Goal: Participate in discussion: Engage in conversation with other users on a specific topic

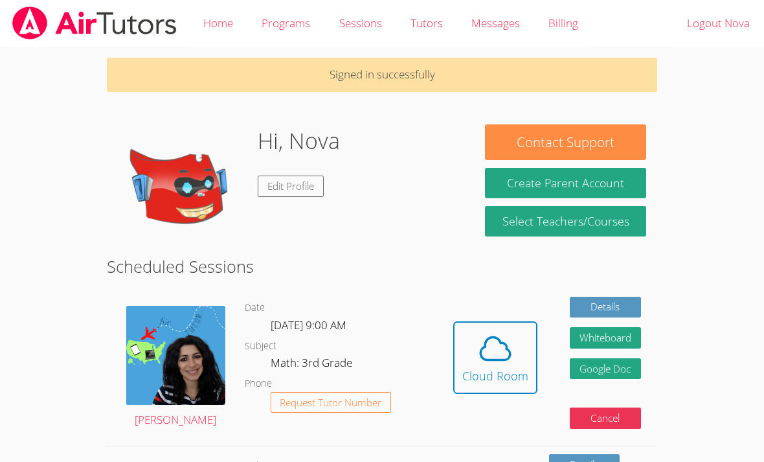
click at [476, 388] on button "Cloud Room" at bounding box center [495, 357] width 84 height 73
click at [502, 366] on div "Cloud Room" at bounding box center [495, 375] width 66 height 18
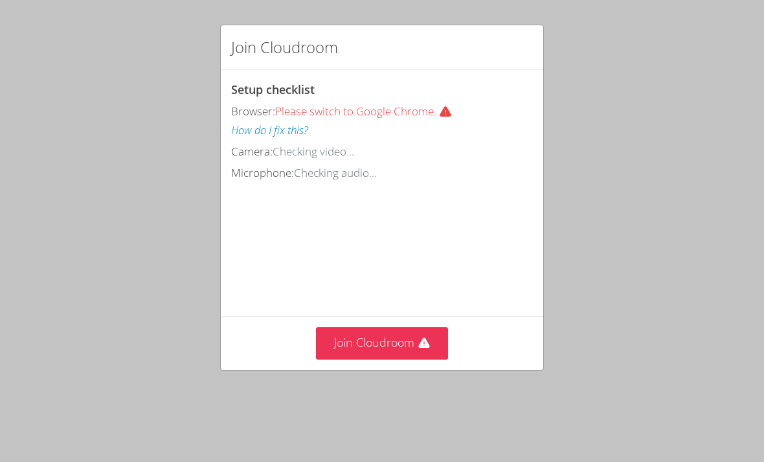
click at [403, 339] on button "Join Cloudroom" at bounding box center [382, 343] width 133 height 32
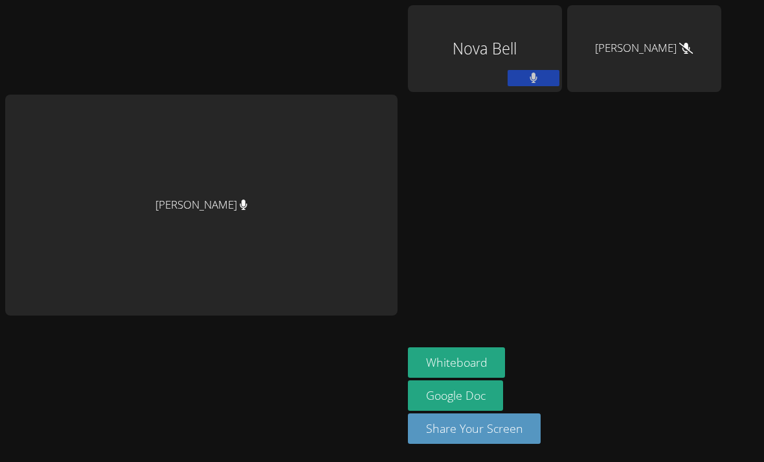
click at [490, 377] on button "Whiteboard" at bounding box center [457, 362] width 98 height 30
click at [506, 377] on button "Whiteboard" at bounding box center [457, 362] width 98 height 30
click at [504, 377] on button "Whiteboard" at bounding box center [457, 362] width 98 height 30
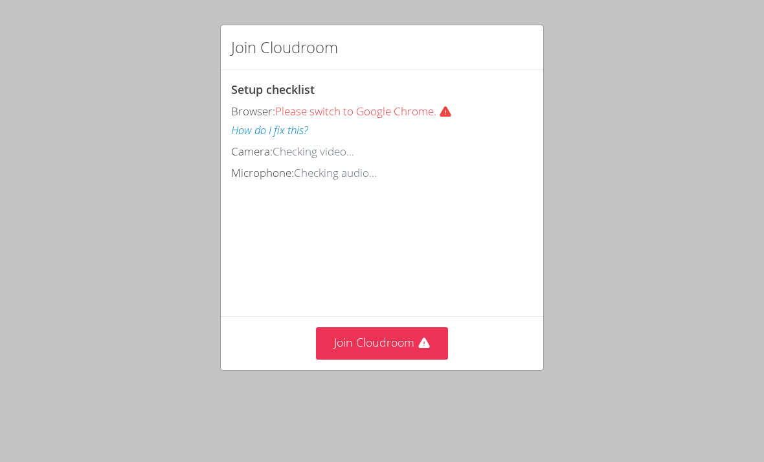
click at [420, 337] on icon at bounding box center [424, 343] width 13 height 13
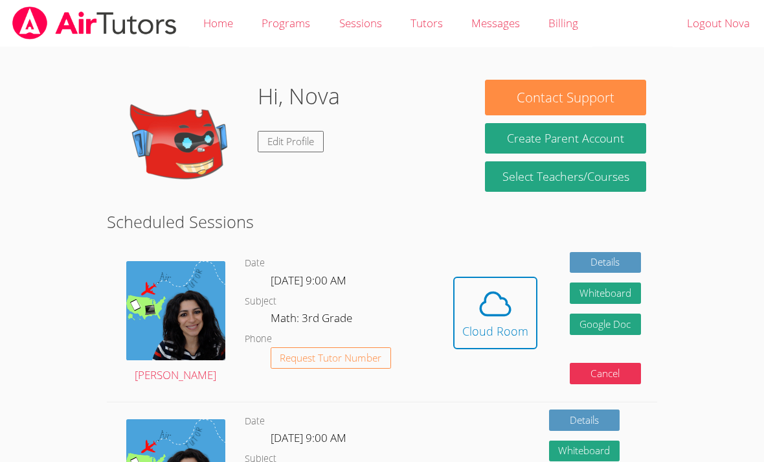
click at [504, 330] on div "Cloud Room" at bounding box center [495, 331] width 66 height 18
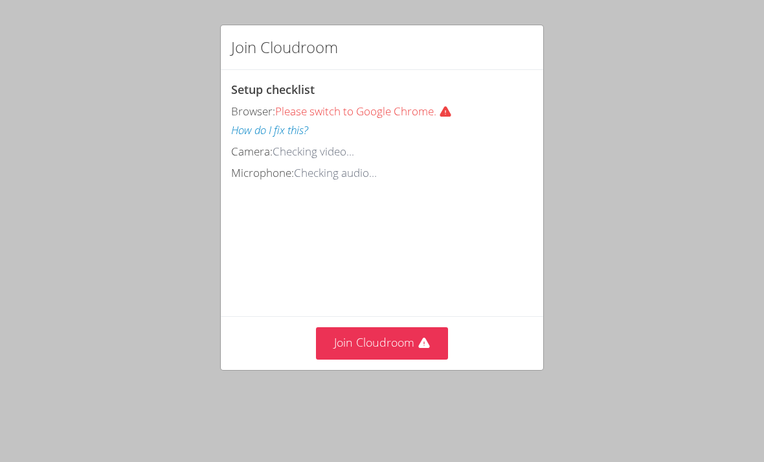
click at [413, 340] on button "Join Cloudroom" at bounding box center [382, 343] width 133 height 32
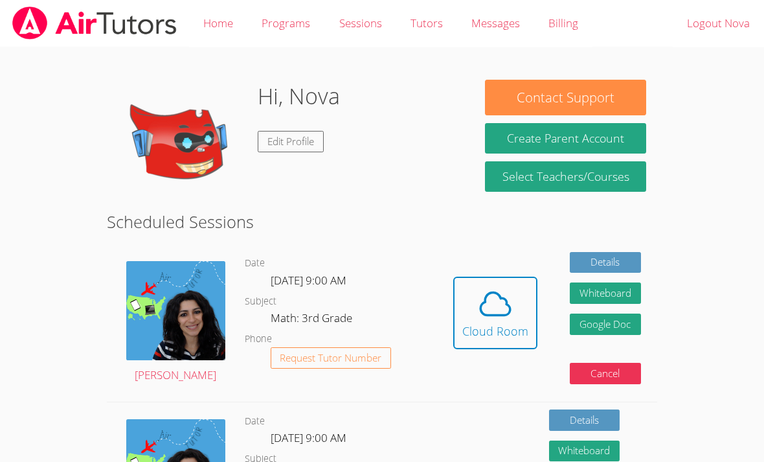
click at [508, 313] on icon at bounding box center [495, 304] width 30 height 23
click at [499, 315] on icon at bounding box center [495, 304] width 30 height 23
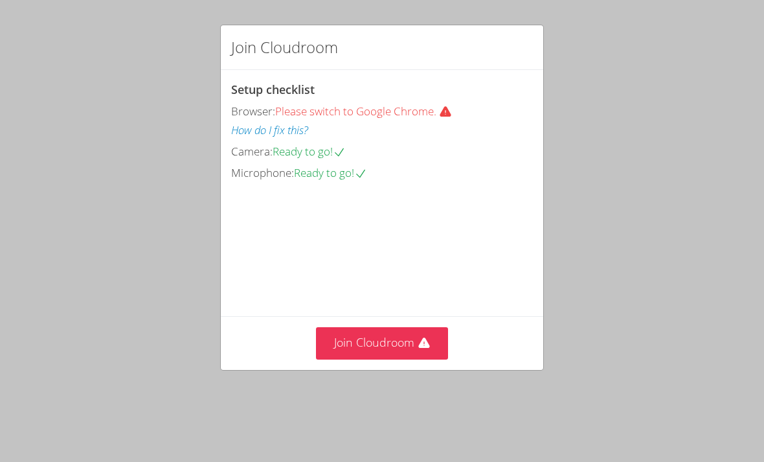
click at [406, 335] on button "Join Cloudroom" at bounding box center [382, 343] width 133 height 32
click at [404, 341] on button "Join Cloudroom" at bounding box center [382, 343] width 133 height 32
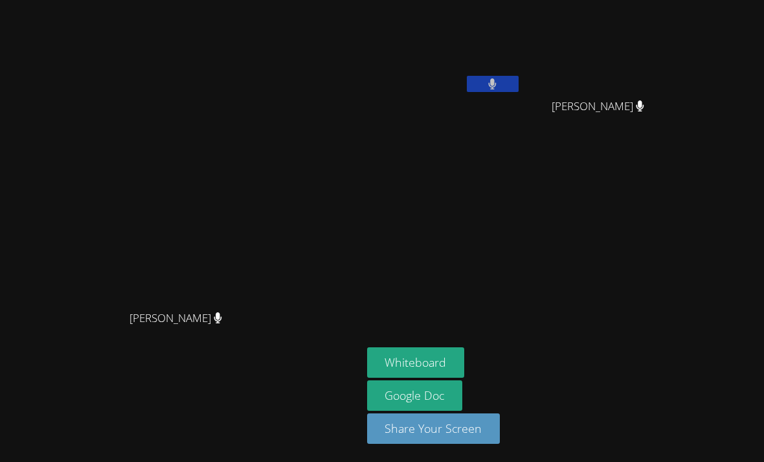
click at [437, 377] on button "Whiteboard" at bounding box center [416, 362] width 98 height 30
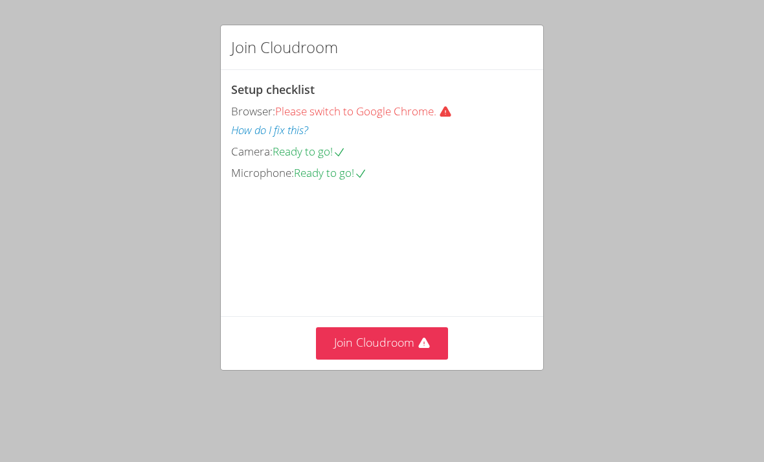
click at [410, 328] on button "Join Cloudroom" at bounding box center [382, 343] width 133 height 32
click at [416, 337] on button "Join Cloudroom" at bounding box center [382, 343] width 133 height 32
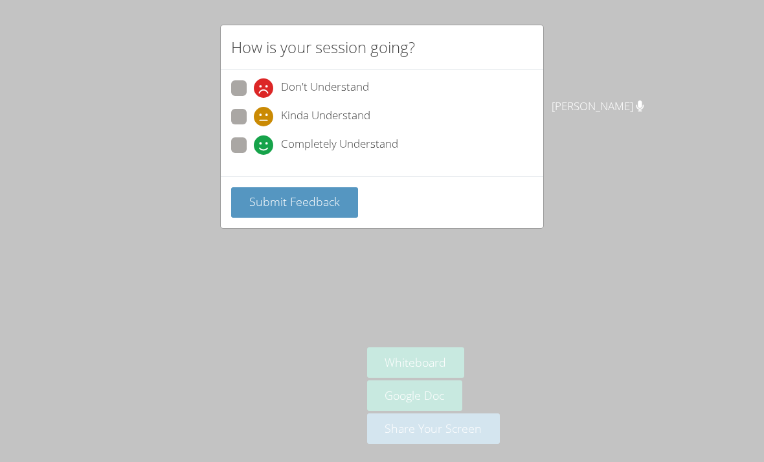
click at [372, 137] on span "Completely Understand" at bounding box center [339, 144] width 117 height 19
click at [265, 137] on input "Completely Understand" at bounding box center [259, 142] width 11 height 11
radio input "true"
click at [322, 187] on button "Submit Feedback" at bounding box center [294, 202] width 127 height 30
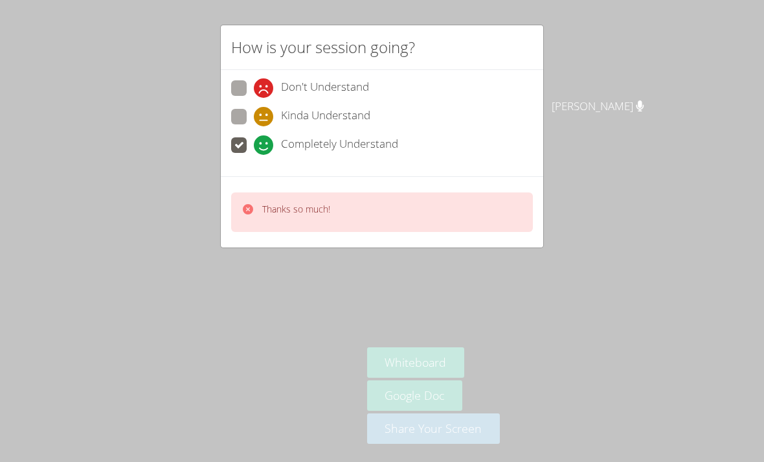
click at [244, 208] on video at bounding box center [181, 204] width 194 height 197
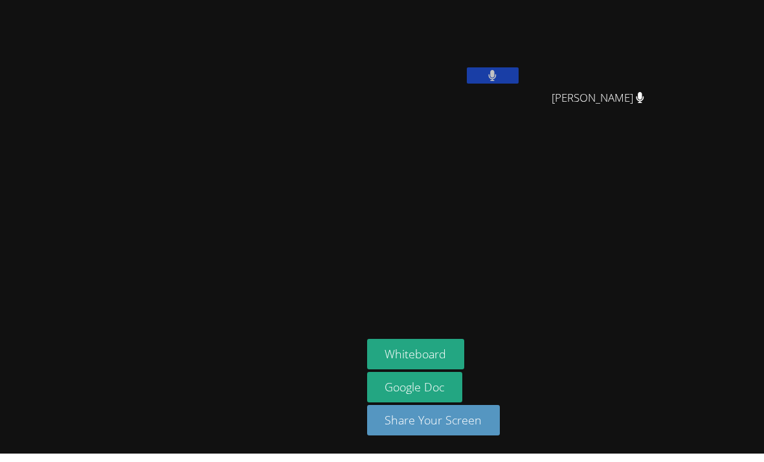
scroll to position [9, 0]
